Goal: Book appointment/travel/reservation

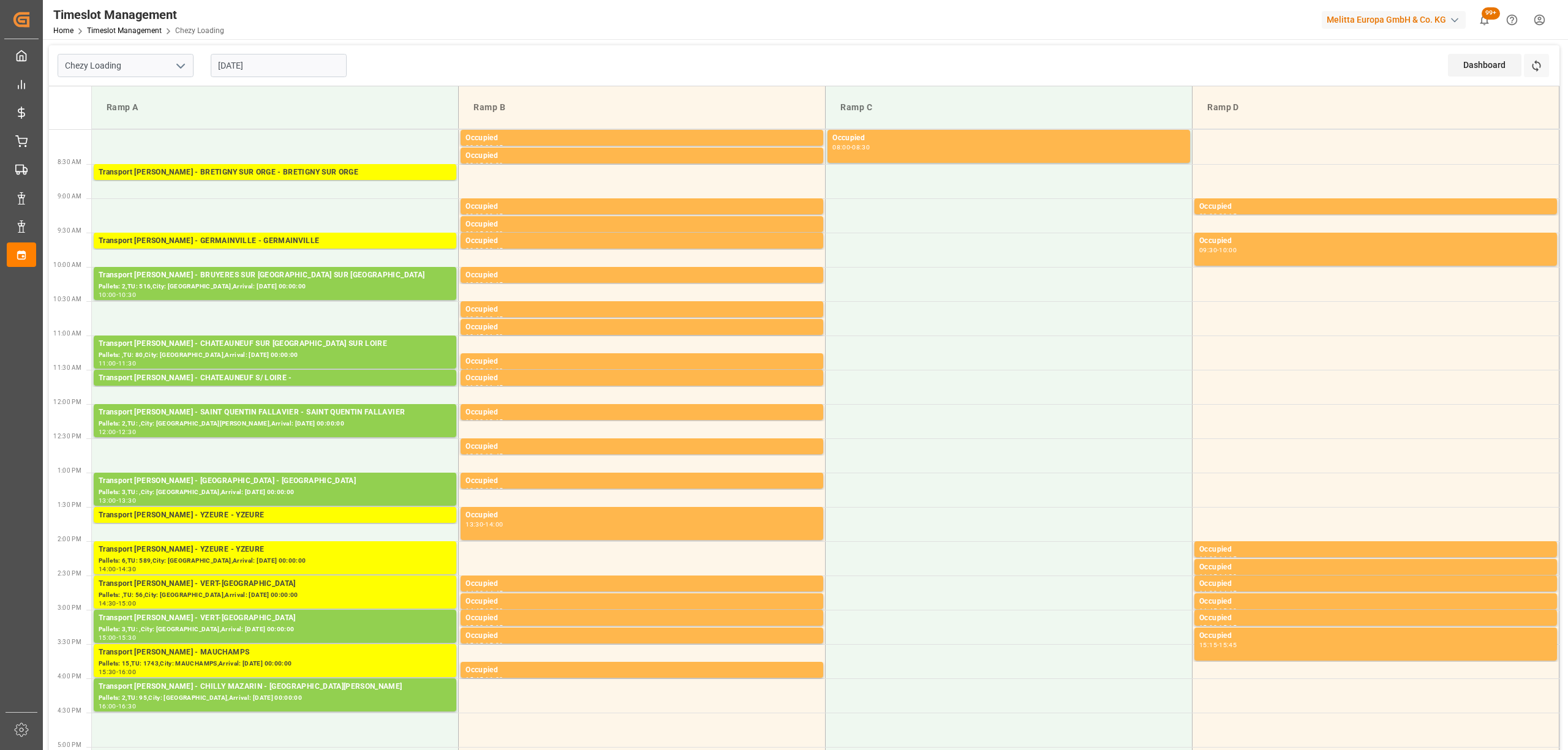
click at [1549, 67] on div "Refresh Time Slots" at bounding box center [1537, 70] width 27 height 32
click at [1534, 69] on icon at bounding box center [1536, 65] width 9 height 11
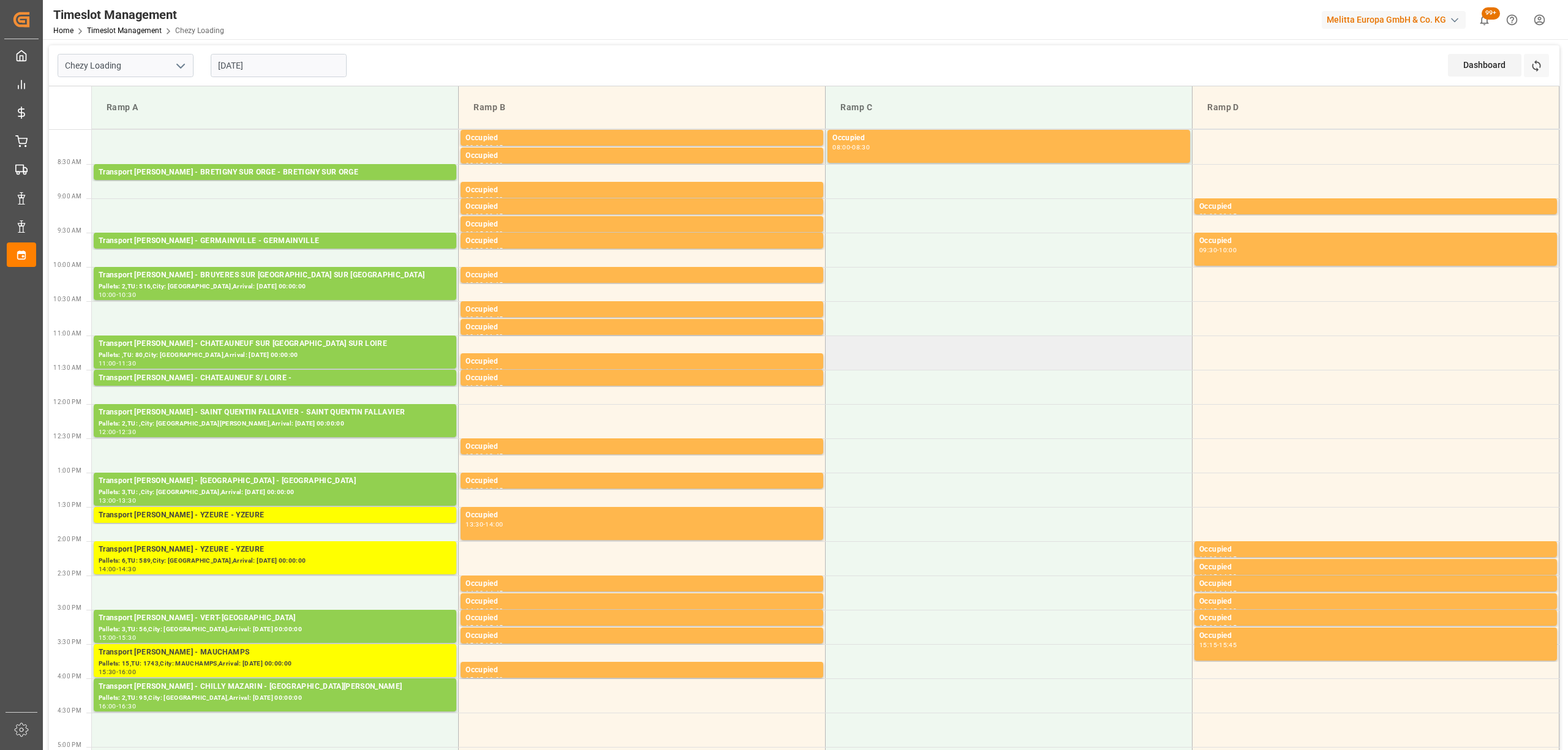
drag, startPoint x: 918, startPoint y: 355, endPoint x: 522, endPoint y: 4, distance: 529.2
click at [913, 344] on td at bounding box center [1009, 352] width 367 height 34
click at [1541, 67] on icon at bounding box center [1536, 65] width 13 height 13
click at [1539, 77] on button "Refresh Time Slots" at bounding box center [1536, 65] width 25 height 23
click at [1544, 67] on button "Refresh Time Slots" at bounding box center [1536, 65] width 25 height 23
